Goal: Information Seeking & Learning: Compare options

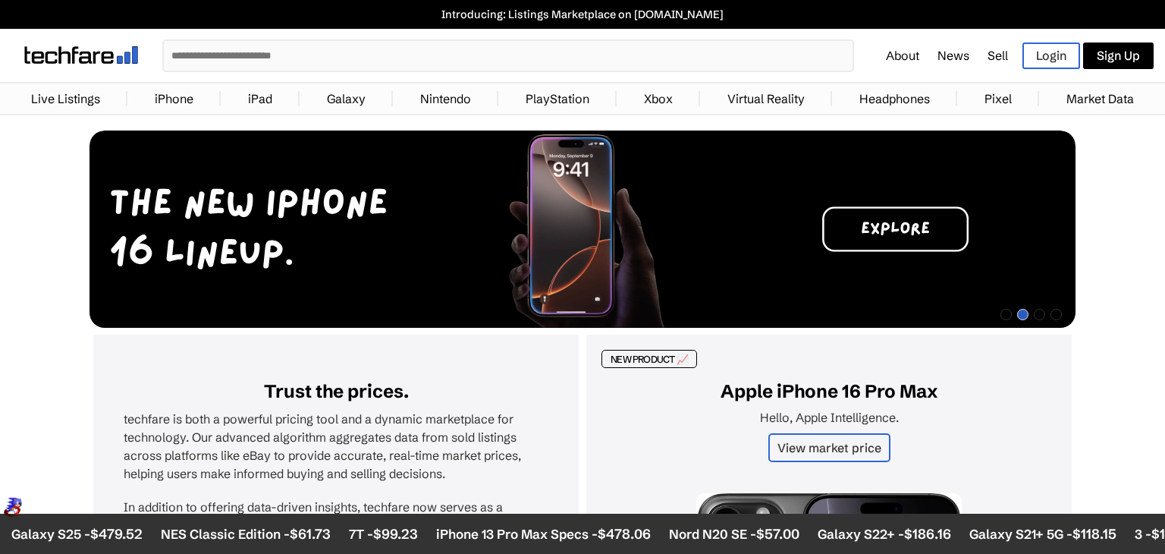
click at [162, 92] on link "iPhone" at bounding box center [174, 98] width 54 height 30
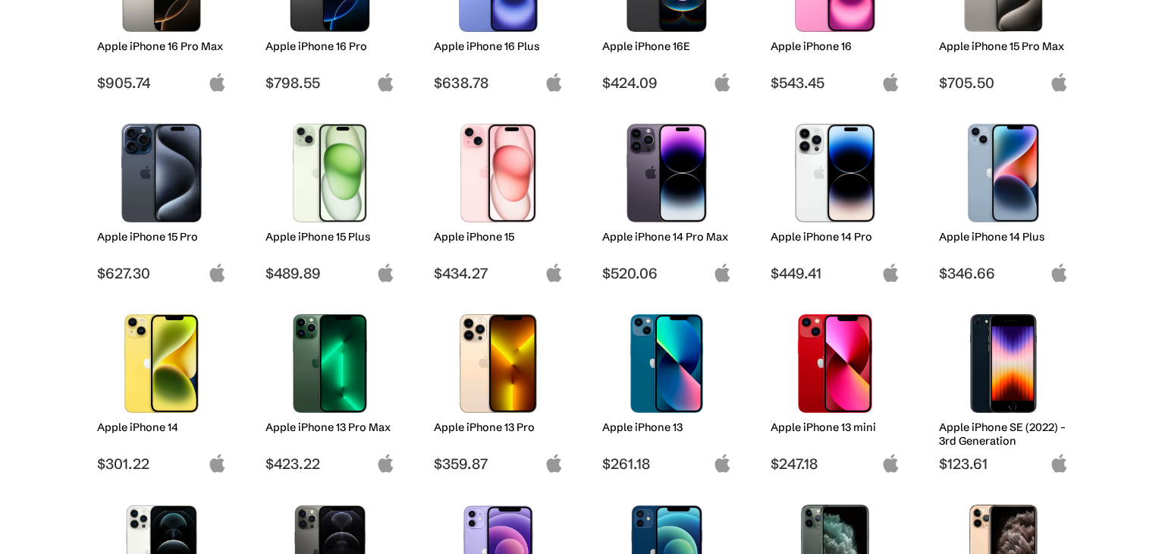
scroll to position [273, 0]
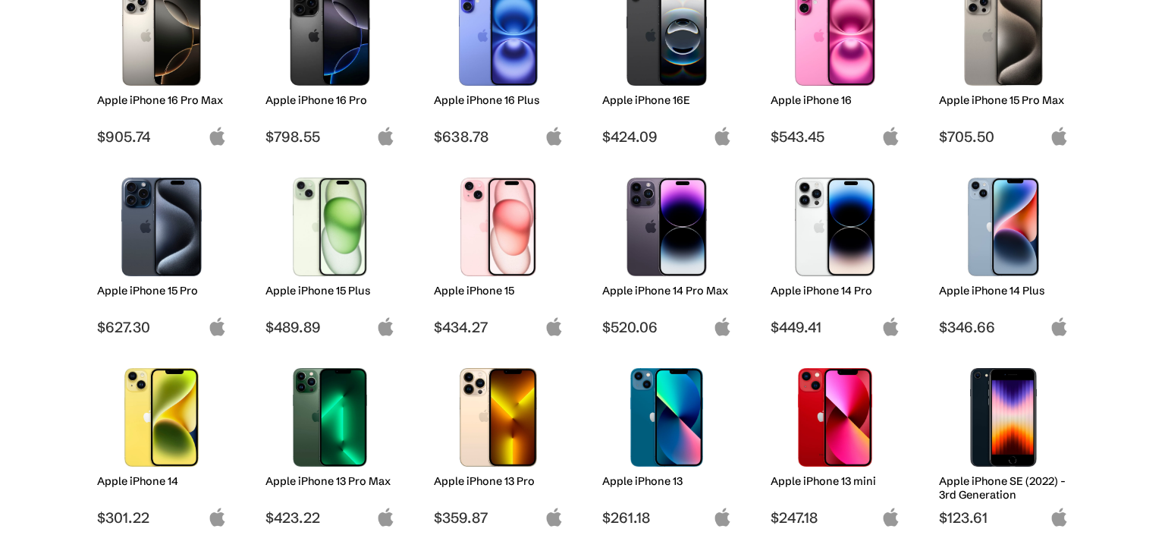
click at [137, 469] on div at bounding box center [161, 417] width 107 height 114
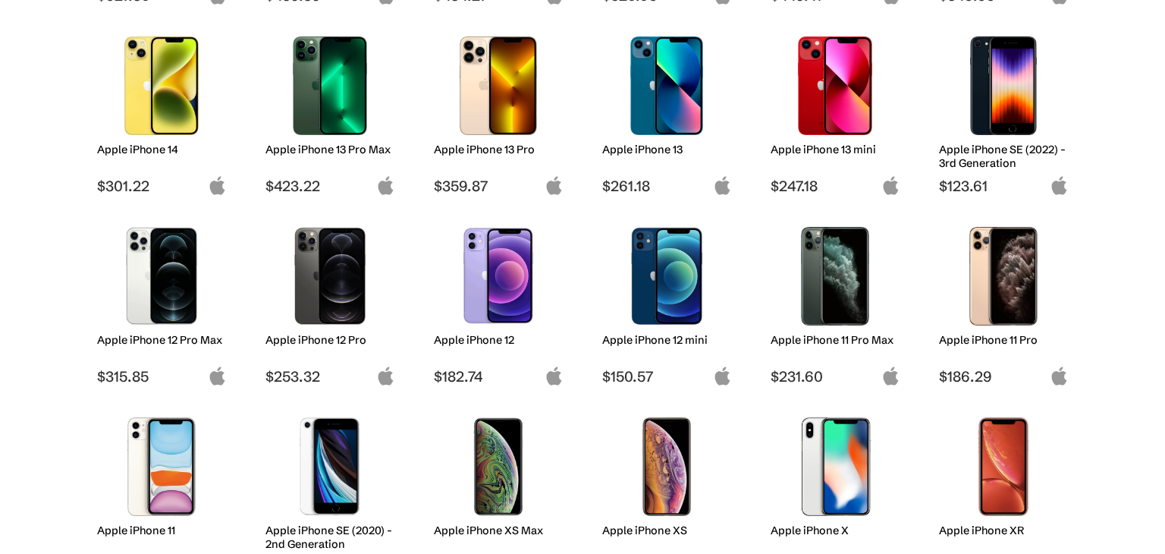
scroll to position [637, 0]
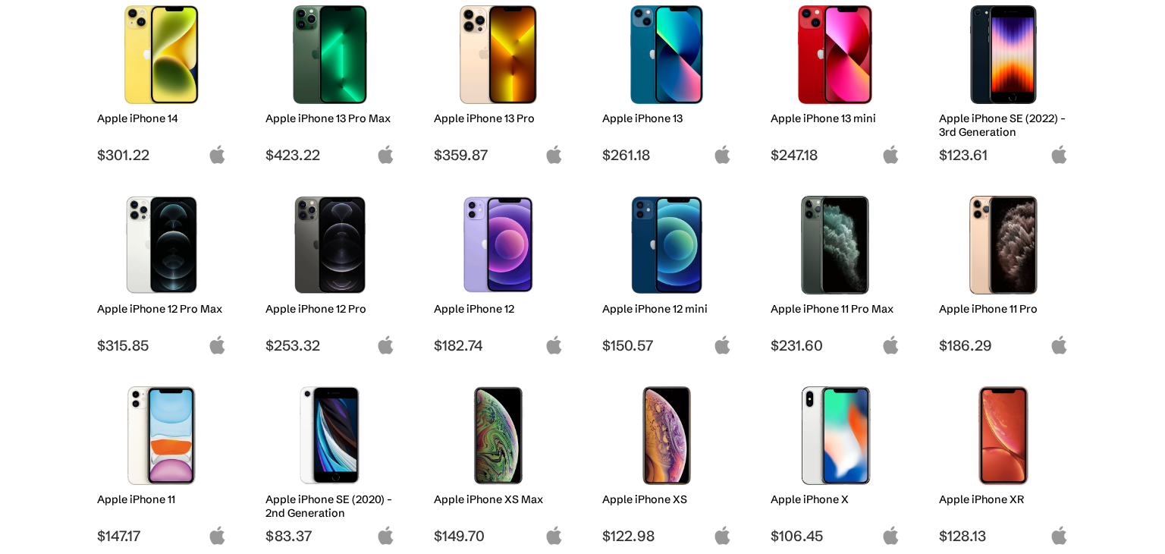
click at [140, 243] on img at bounding box center [161, 245] width 107 height 99
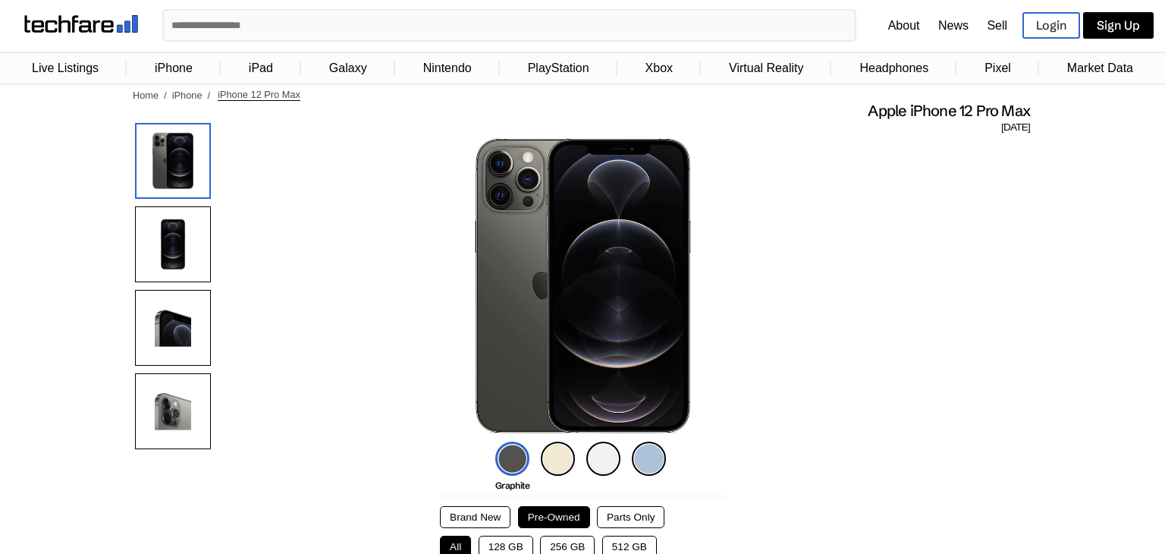
scroll to position [61, 0]
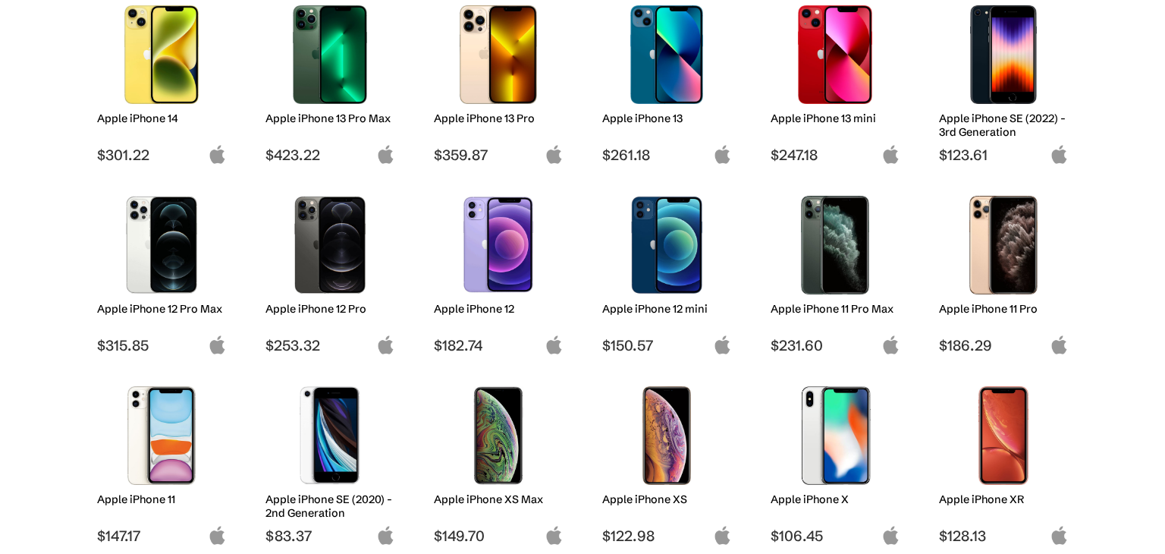
click at [489, 246] on img at bounding box center [498, 245] width 107 height 99
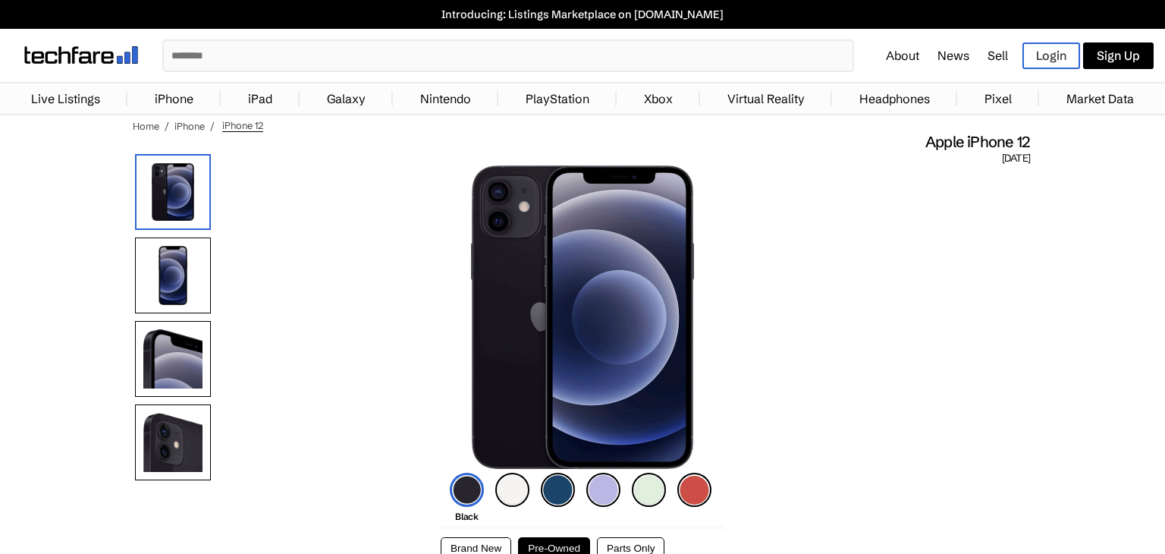
click at [609, 491] on img at bounding box center [603, 489] width 34 height 34
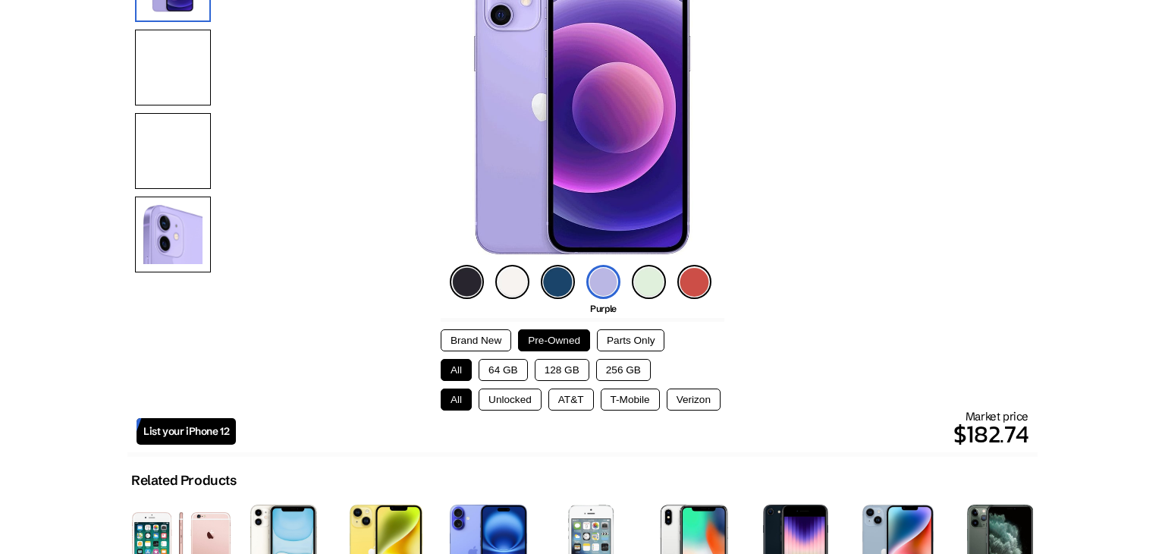
scroll to position [212, 0]
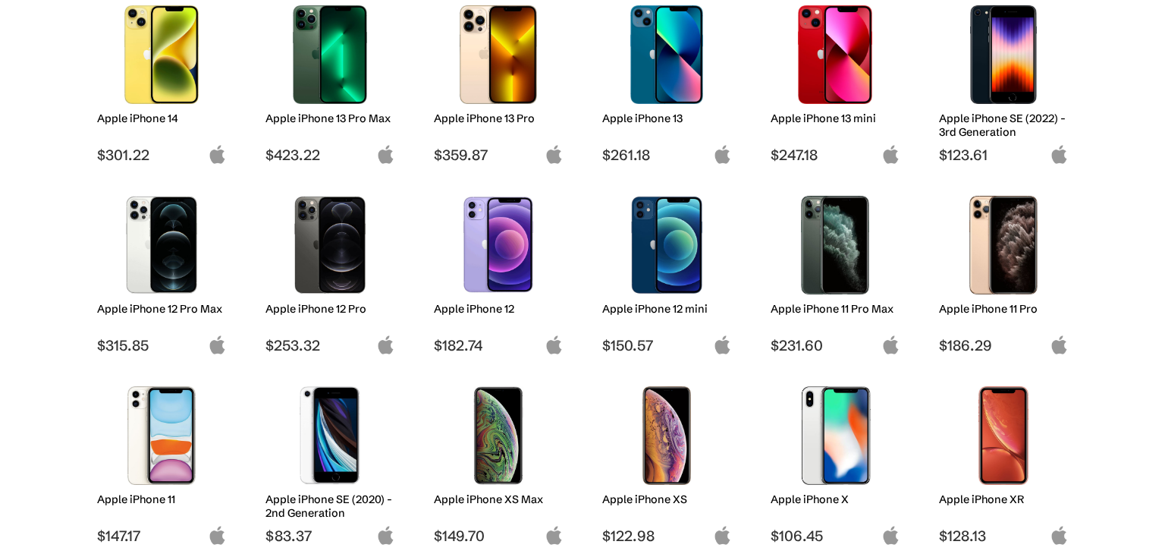
click at [488, 220] on img at bounding box center [498, 245] width 107 height 99
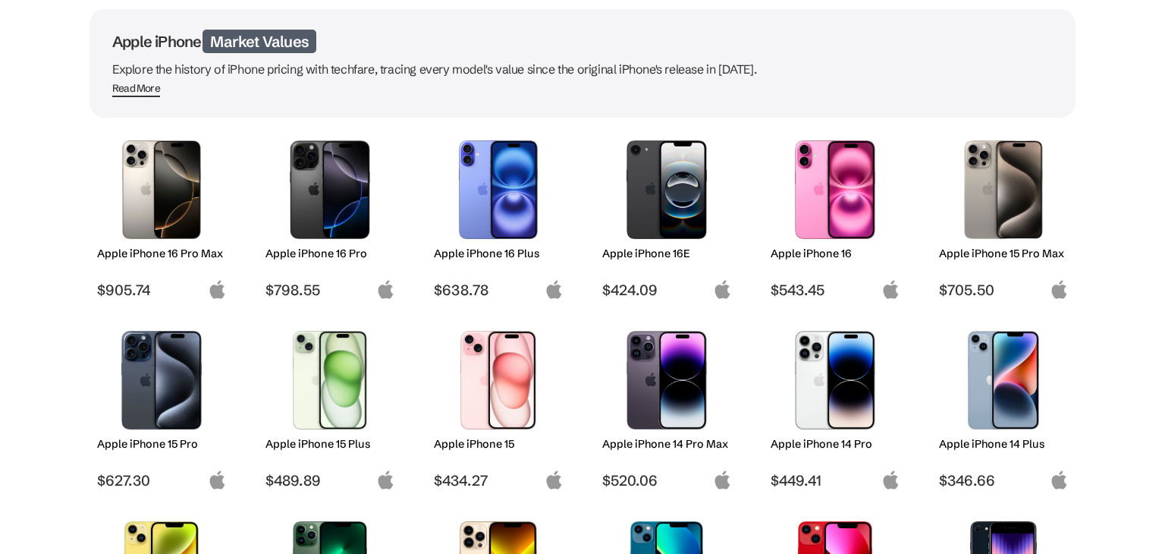
scroll to position [91, 0]
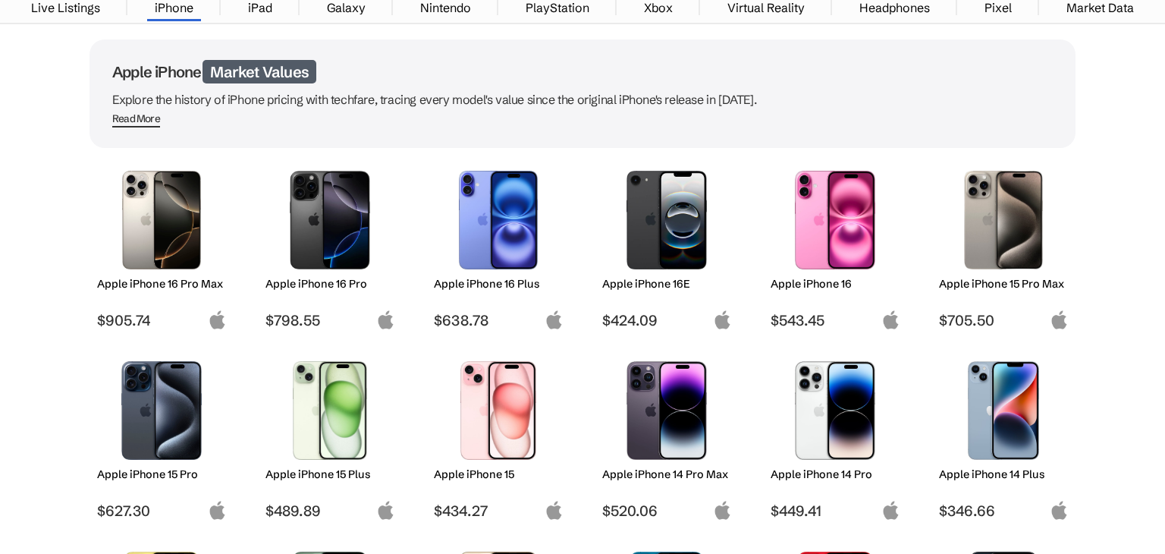
click at [662, 255] on img at bounding box center [666, 220] width 107 height 99
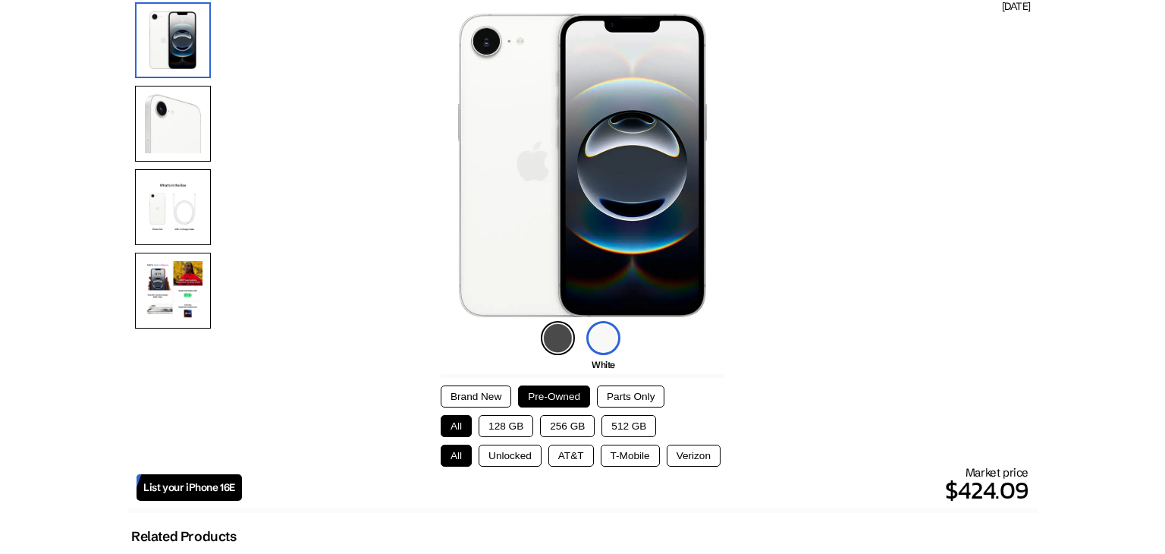
click at [520, 425] on button "128 GB" at bounding box center [505, 426] width 55 height 22
click at [646, 463] on button "T-Mobile" at bounding box center [630, 455] width 59 height 22
click at [470, 446] on button "All" at bounding box center [456, 455] width 31 height 22
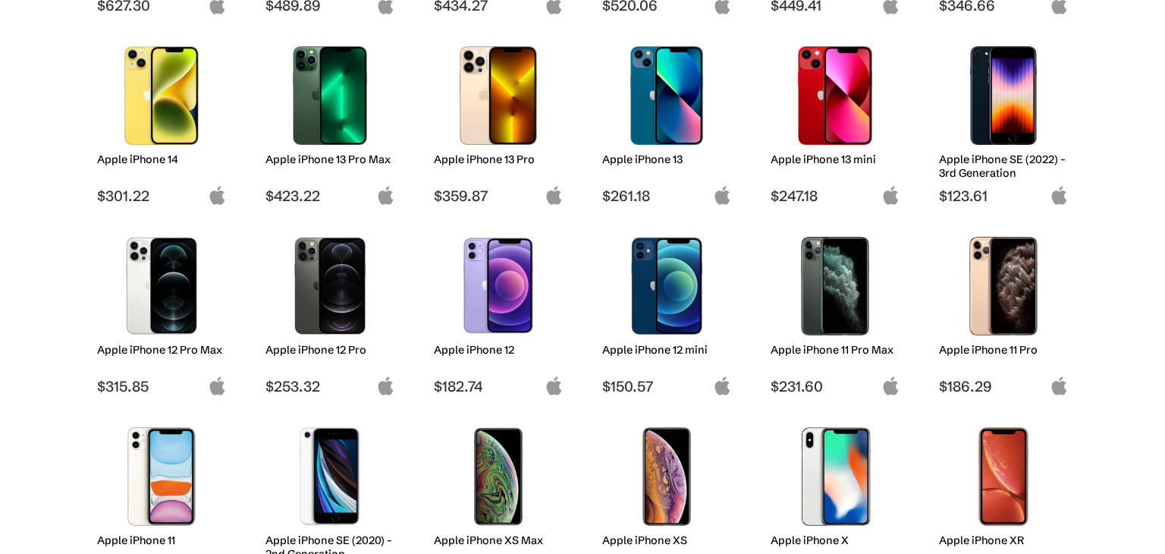
scroll to position [599, 0]
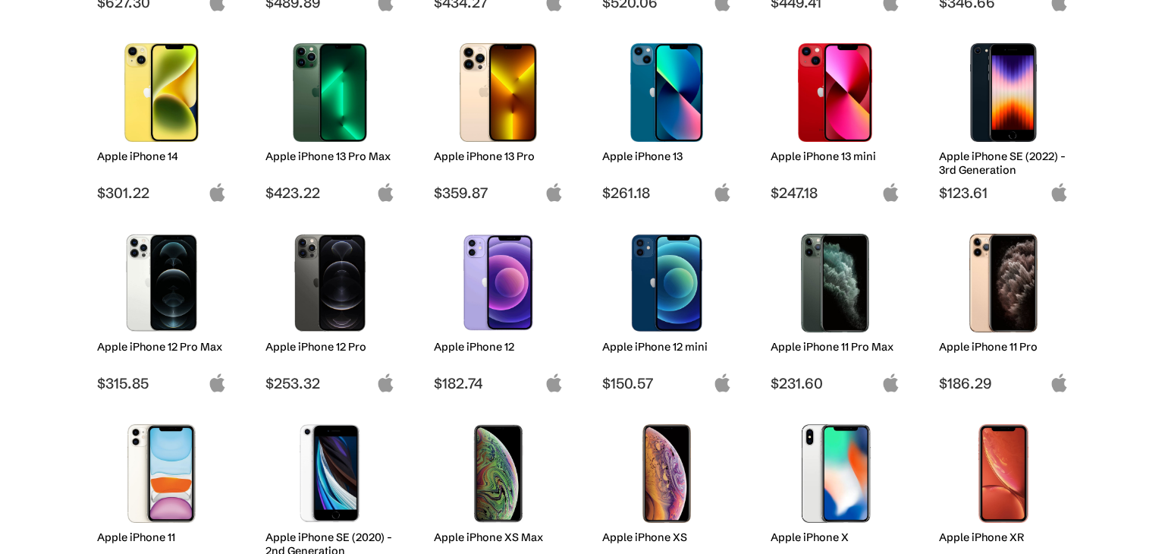
click at [651, 315] on img at bounding box center [666, 283] width 107 height 99
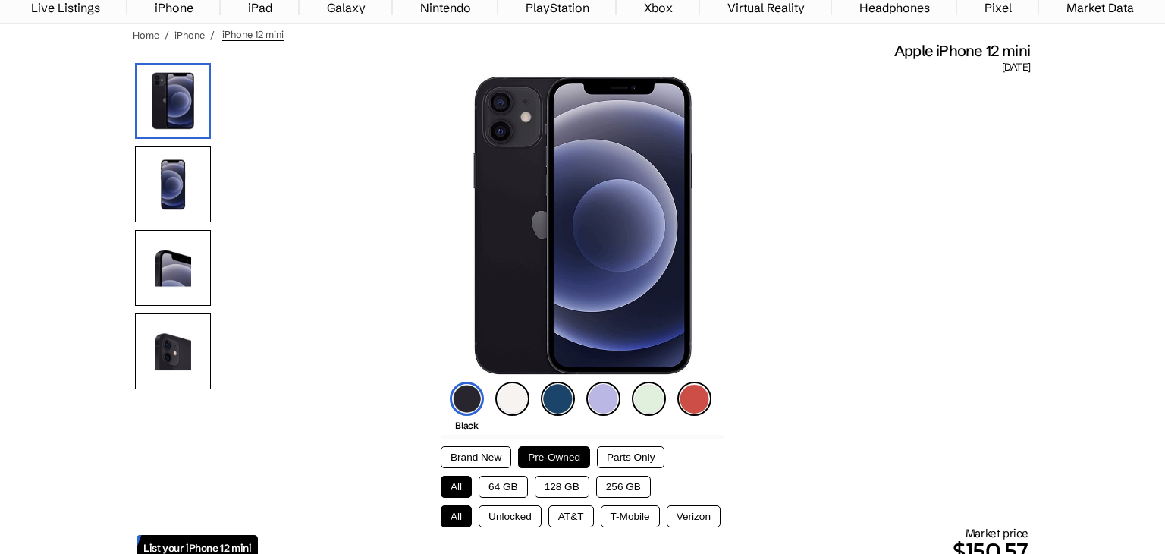
scroll to position [91, 0]
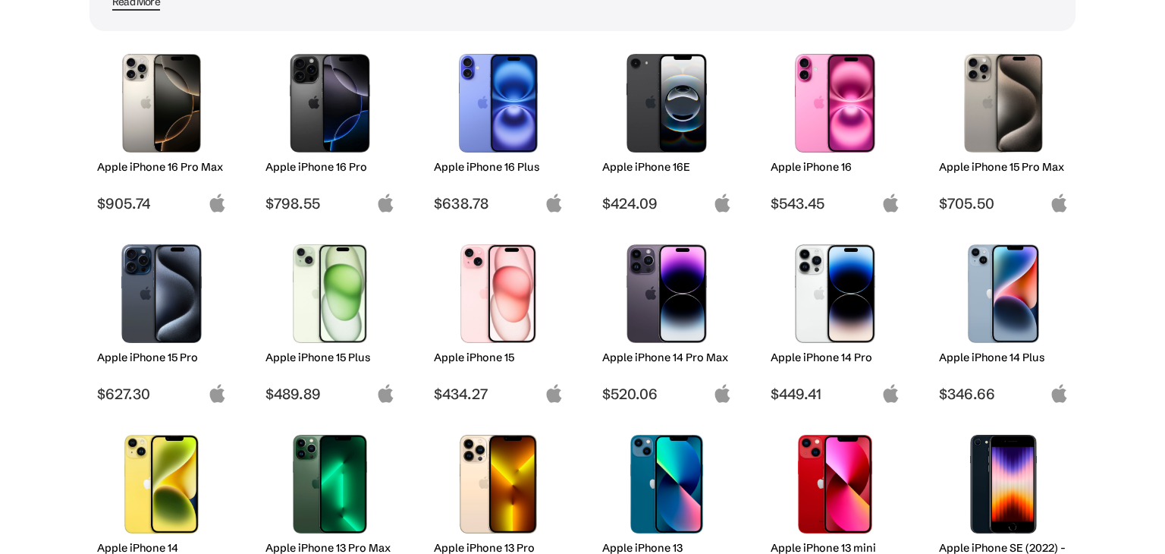
scroll to position [205, 0]
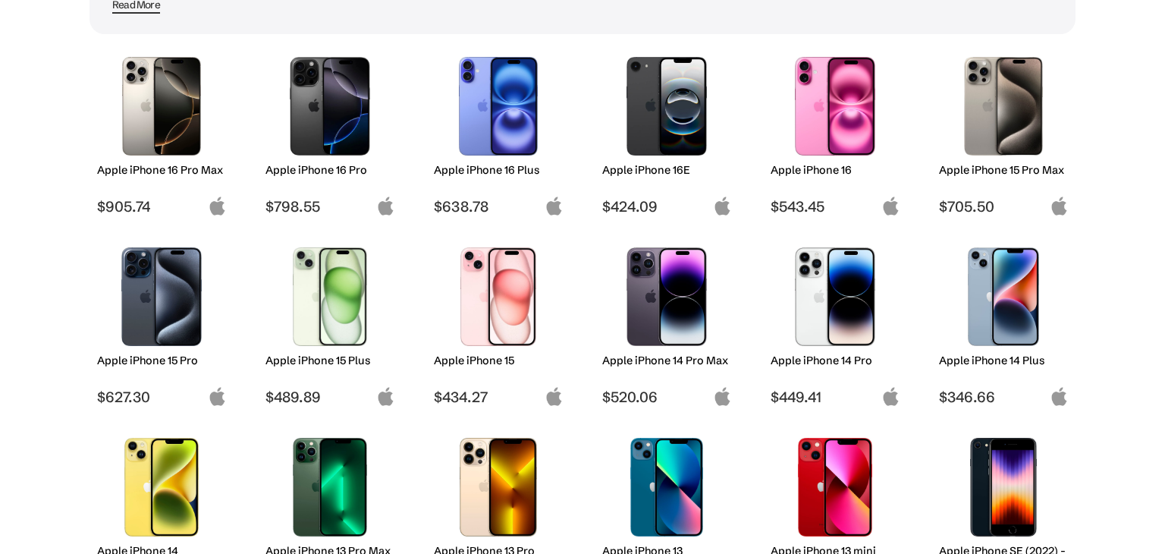
click at [470, 274] on img at bounding box center [498, 296] width 107 height 99
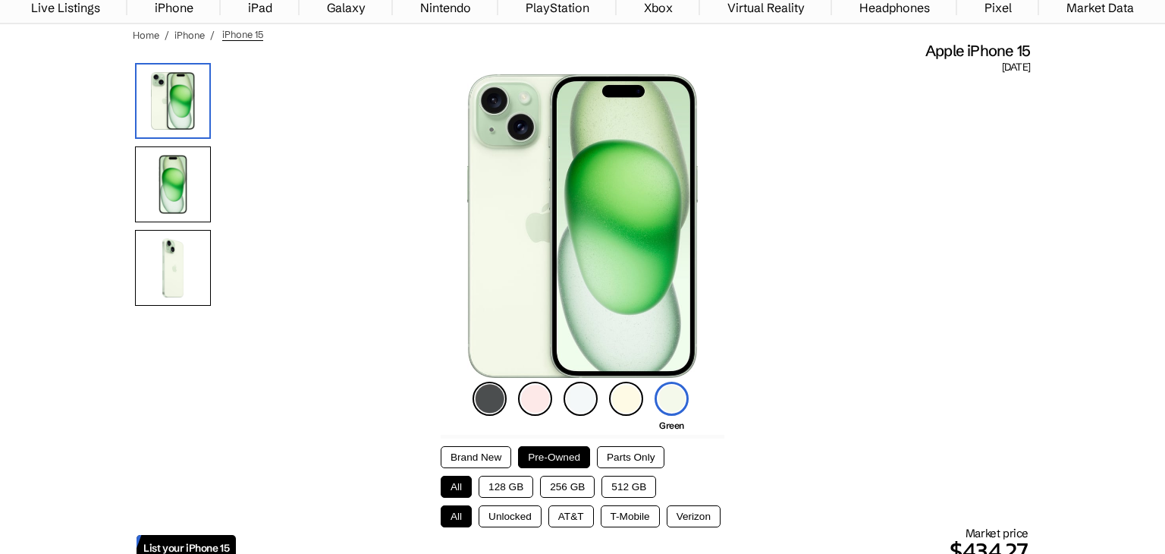
click at [582, 400] on img at bounding box center [580, 398] width 34 height 34
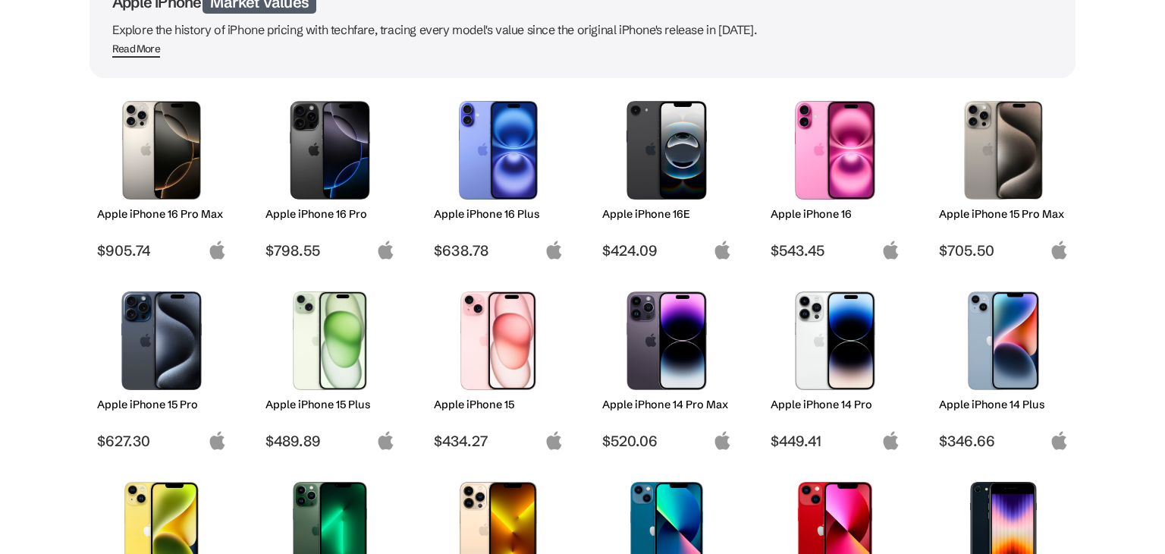
scroll to position [144, 0]
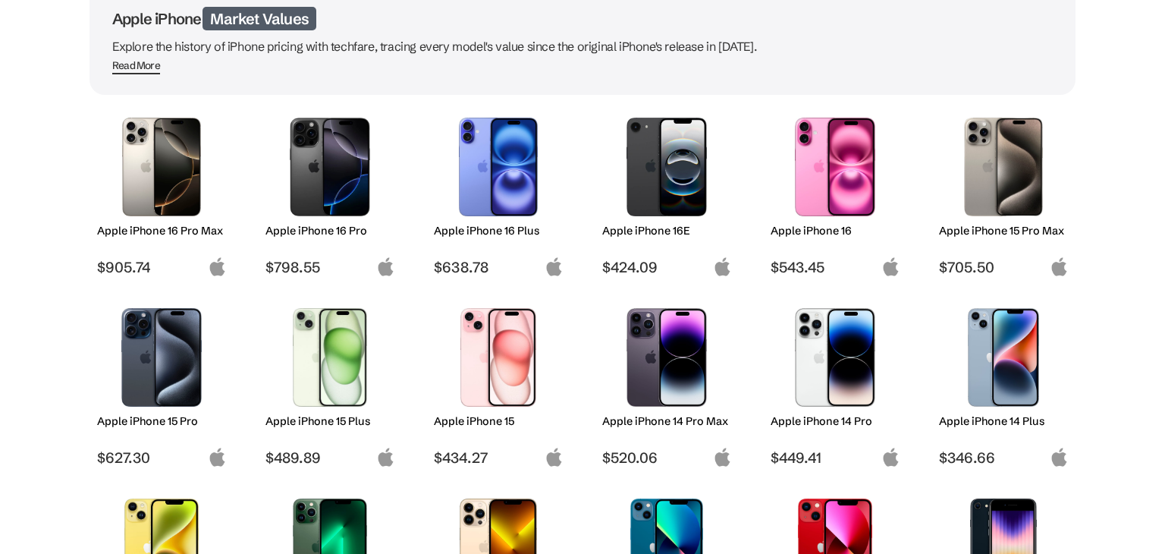
click at [312, 140] on img at bounding box center [330, 167] width 107 height 99
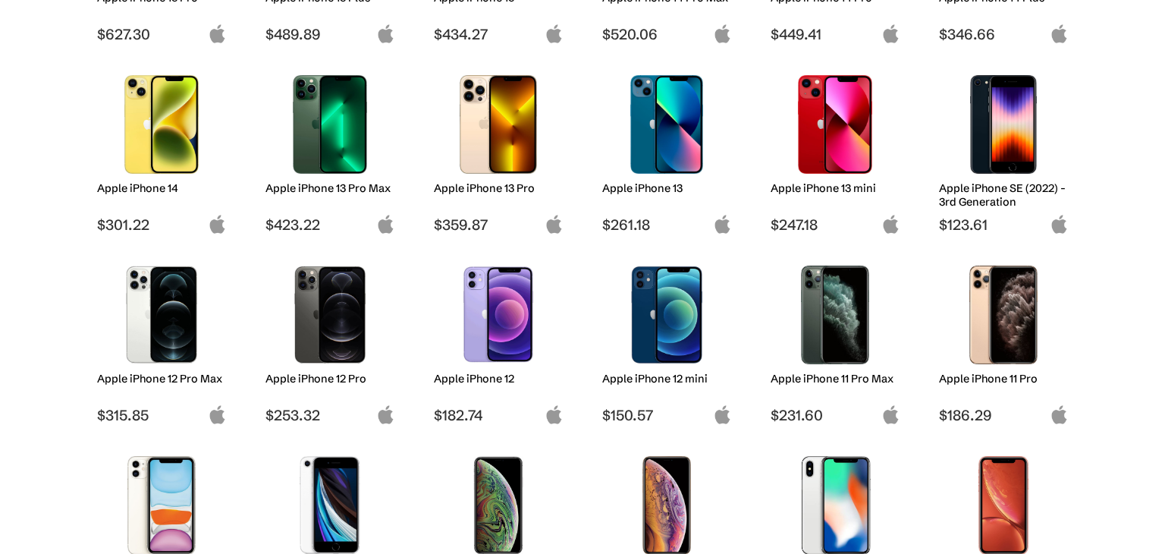
scroll to position [569, 0]
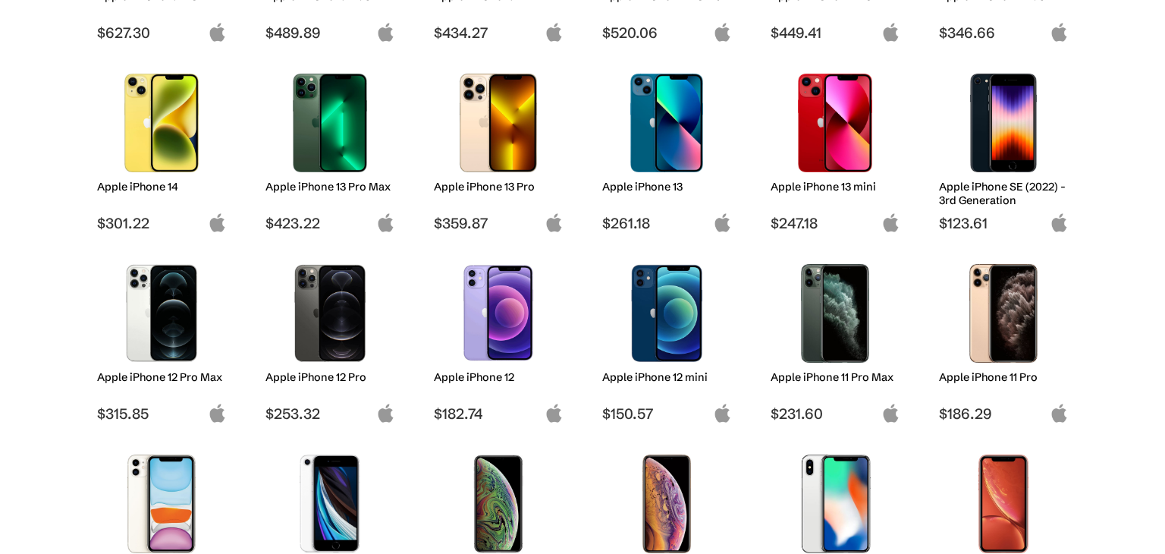
click at [172, 334] on img at bounding box center [161, 313] width 107 height 99
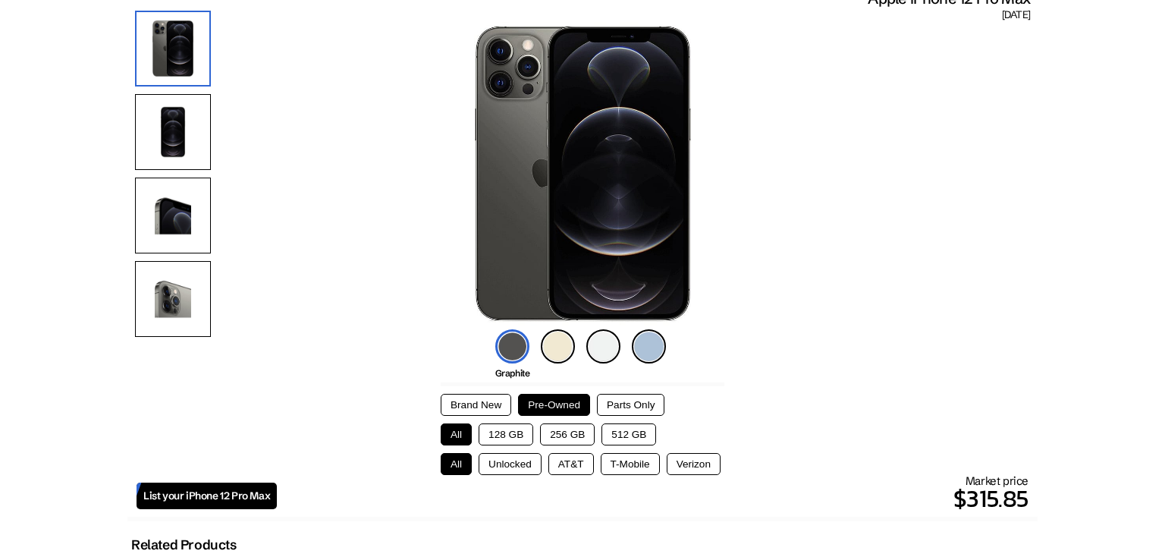
scroll to position [152, 0]
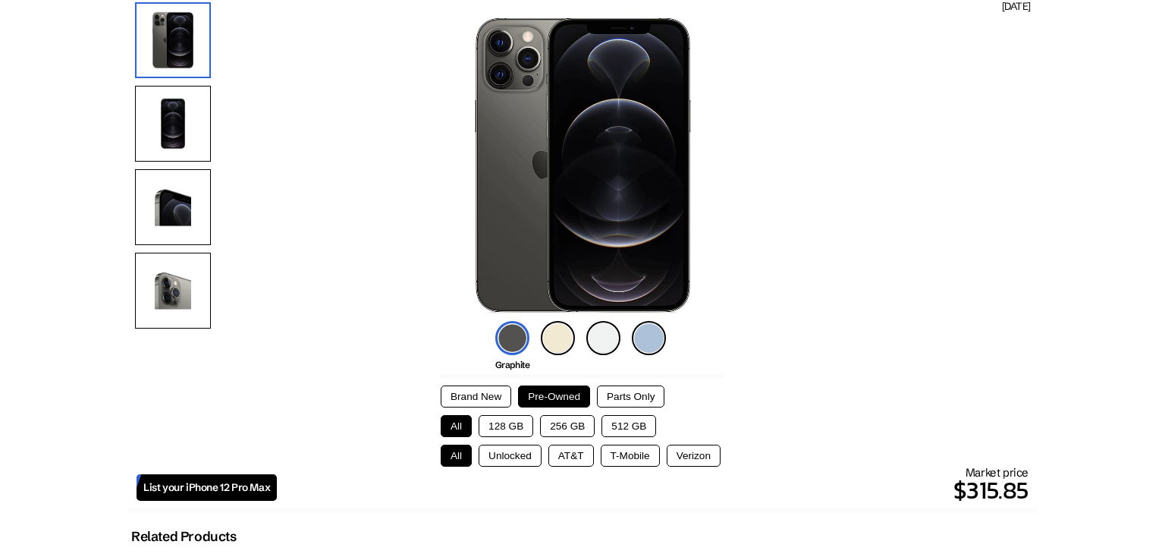
click at [524, 433] on button "128 GB" at bounding box center [505, 426] width 55 height 22
click at [597, 452] on div "All Unlocked AT&T T-Mobile Verizon" at bounding box center [583, 455] width 284 height 22
click at [593, 453] on button "AT&T" at bounding box center [570, 455] width 45 height 22
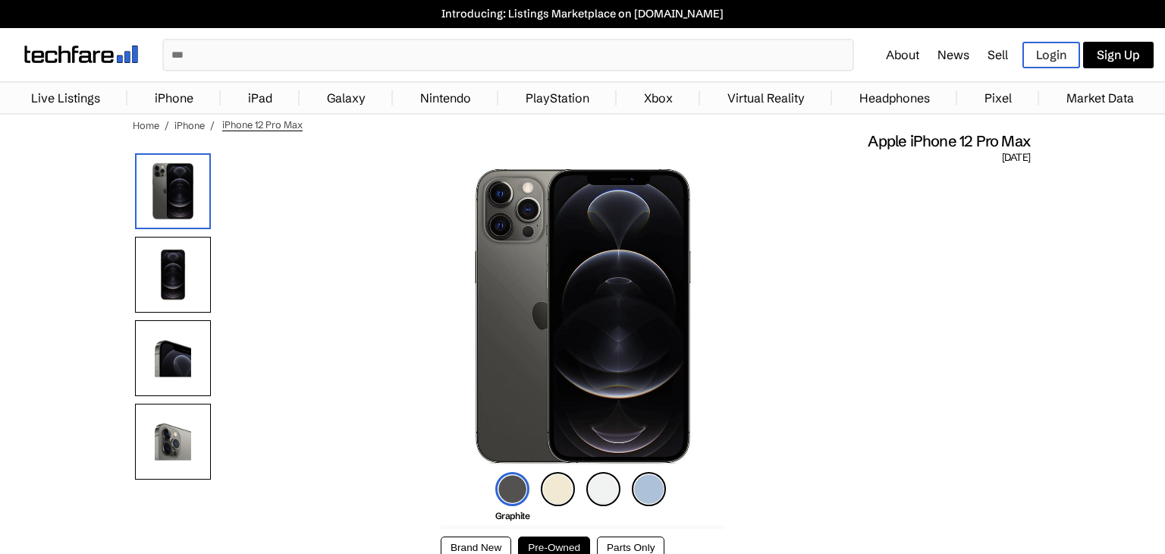
scroll to position [0, 0]
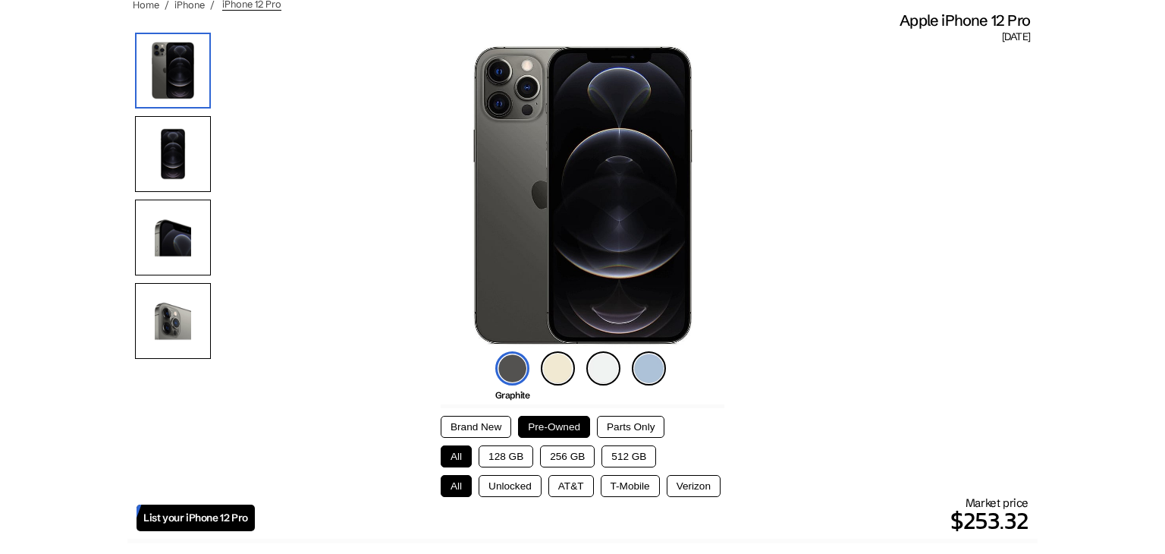
click at [568, 447] on button "256 GB" at bounding box center [567, 456] width 55 height 22
click at [533, 493] on button "Unlocked" at bounding box center [509, 486] width 63 height 22
click at [456, 481] on button "All" at bounding box center [456, 486] width 31 height 22
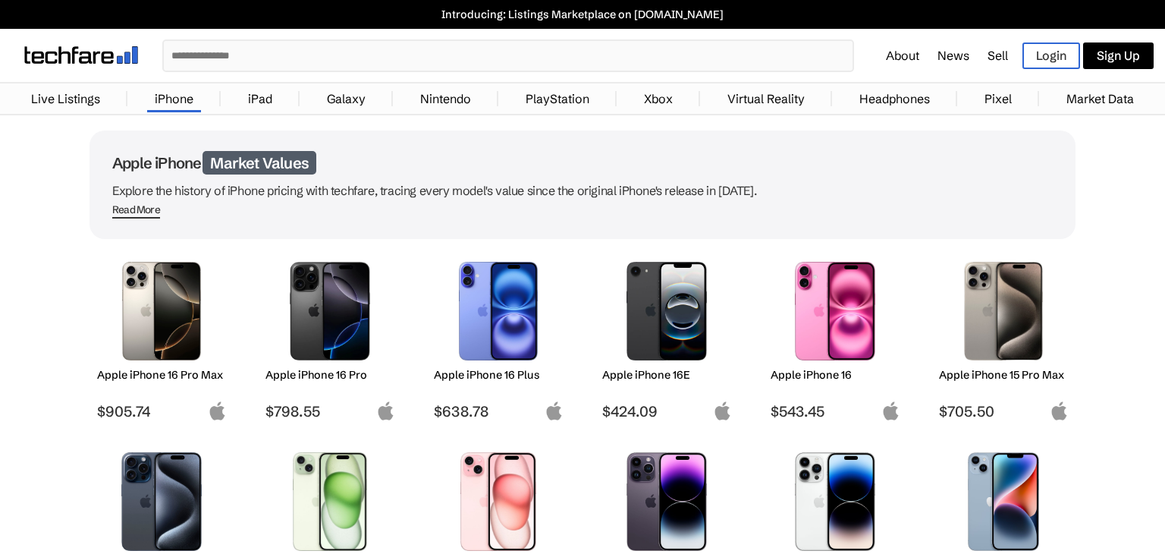
click at [461, 96] on link "Nintendo" at bounding box center [445, 98] width 66 height 30
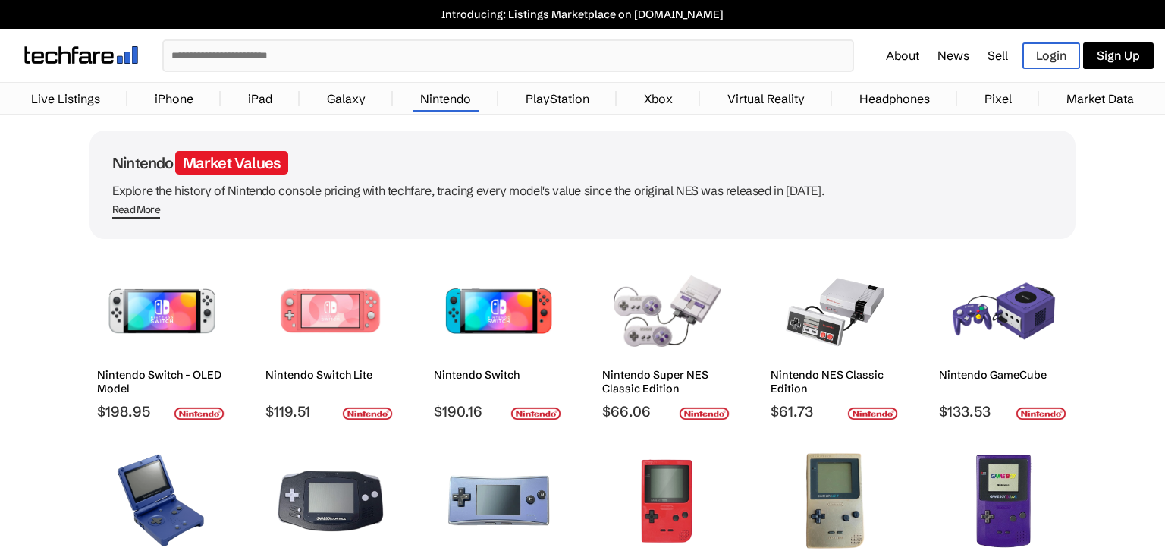
click at [525, 281] on img at bounding box center [498, 311] width 107 height 99
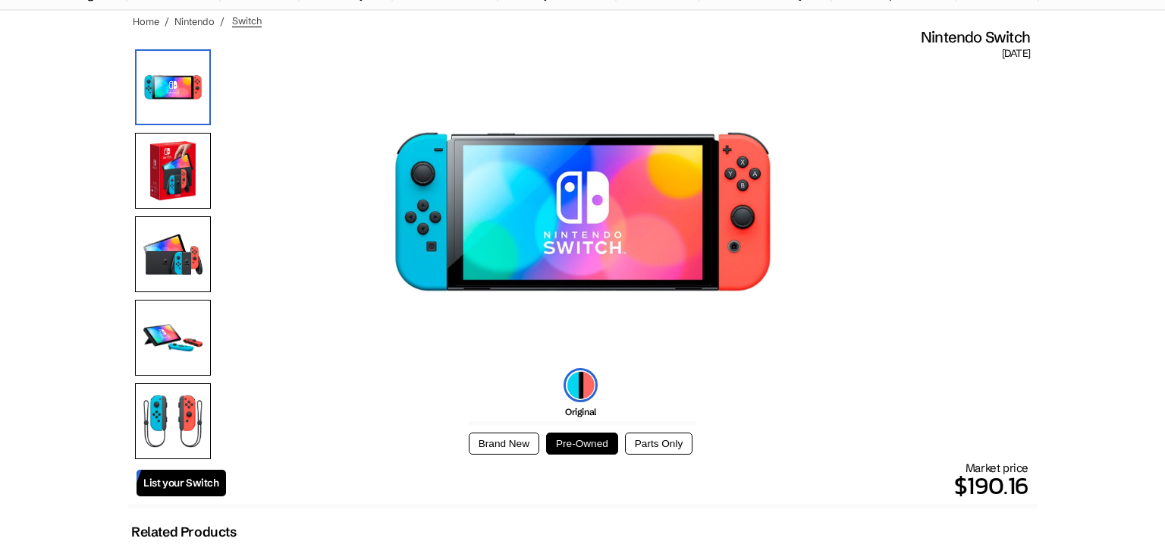
scroll to position [91, 0]
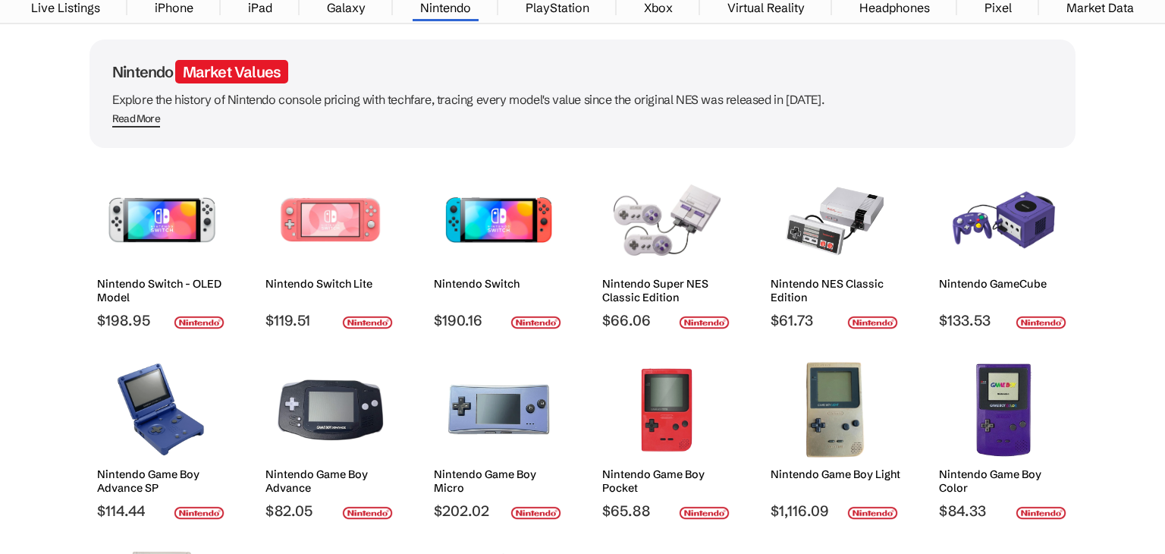
scroll to position [61, 0]
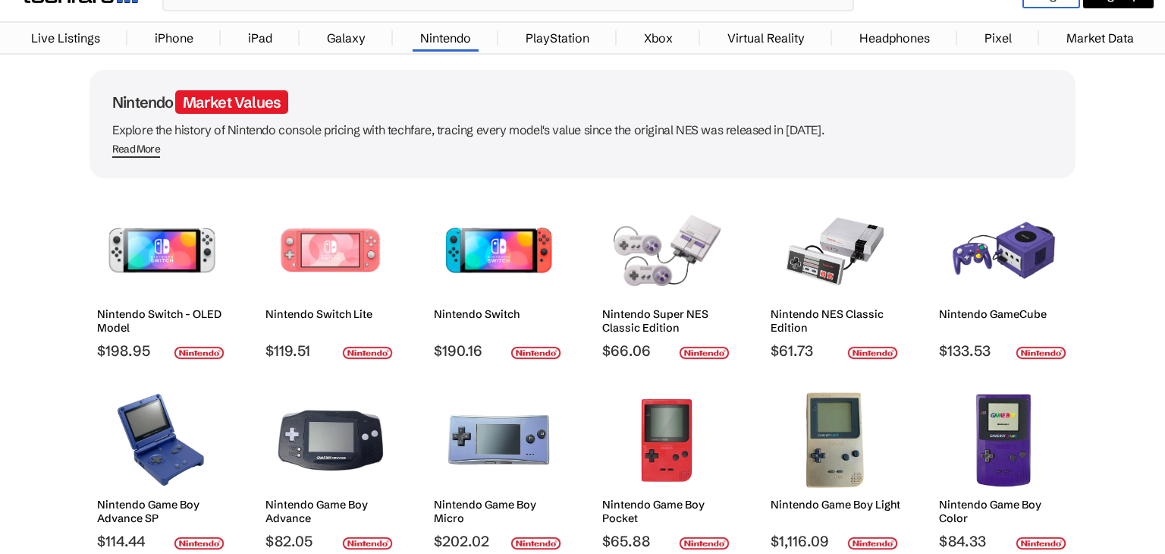
click at [529, 35] on link "PlayStation" at bounding box center [557, 38] width 79 height 30
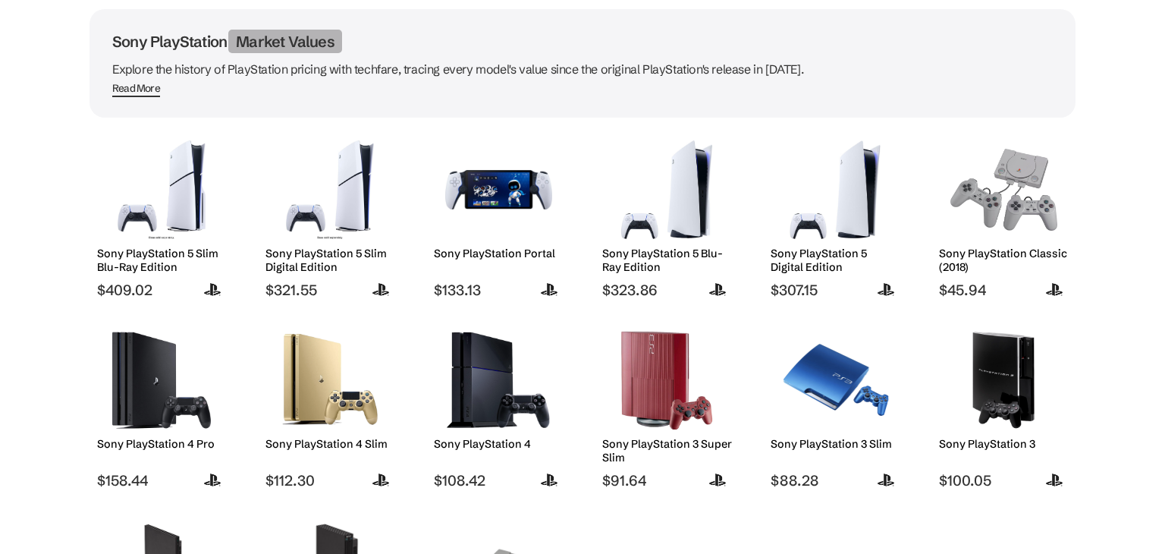
scroll to position [91, 0]
